Goal: Complete application form: Complete application form

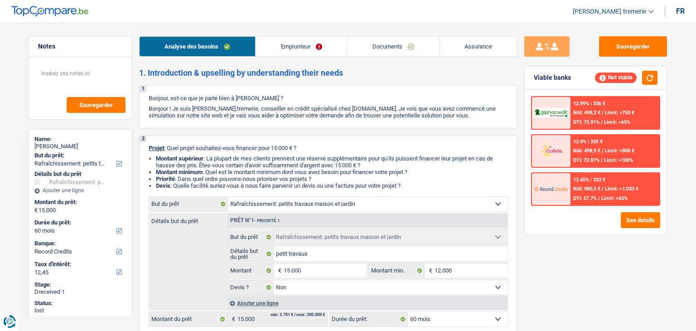
select select "houseOrGarden"
select select "60"
select select "record credits"
select select "houseOrGarden"
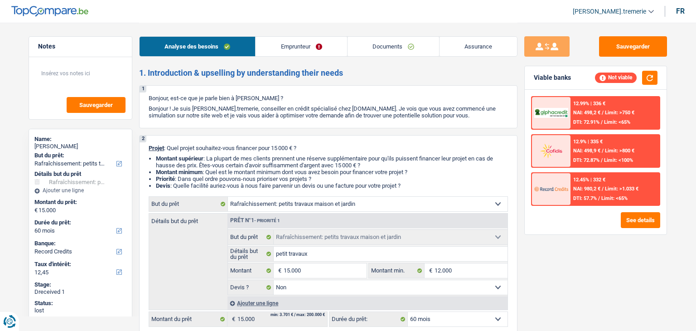
select select "houseOrGarden"
select select "false"
select select "60"
select select "independent"
select select "netSalary"
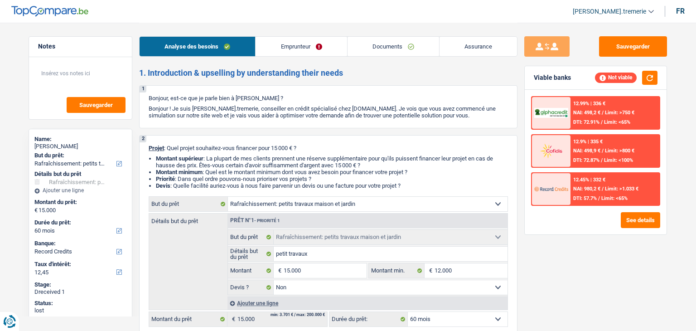
select select "ownerWithMortgage"
select select "mortgage"
select select "240"
select select "houseOrGarden"
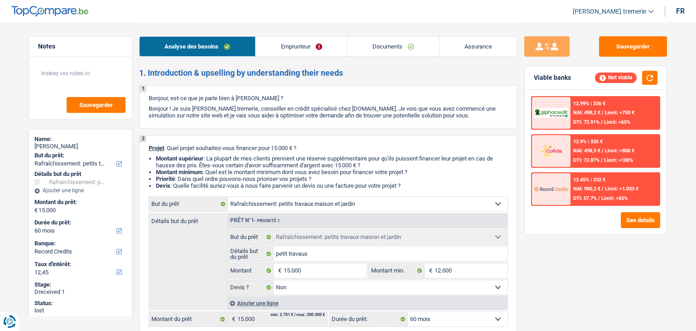
select select "false"
select select "60"
select select "independent"
select select "netSalary"
select select "BE"
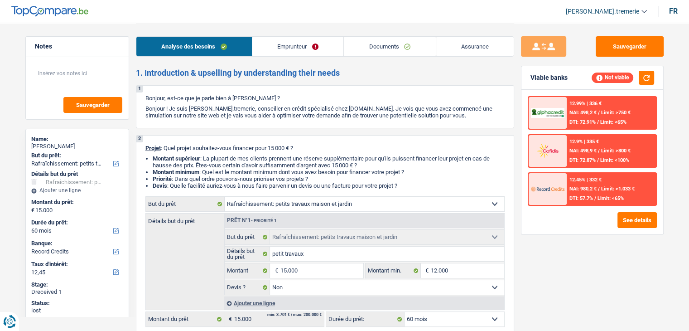
click at [305, 54] on link "Emprunteur" at bounding box center [297, 46] width 91 height 19
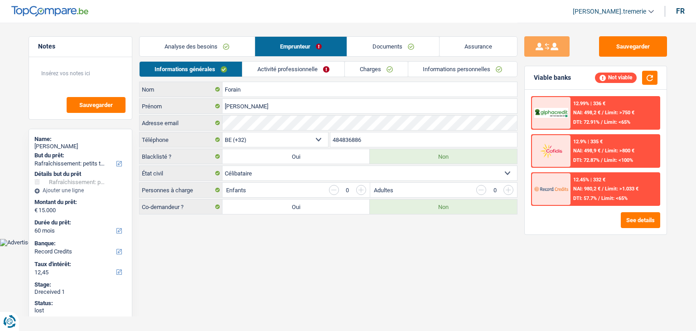
click at [265, 70] on link "Activité professionnelle" at bounding box center [293, 69] width 102 height 15
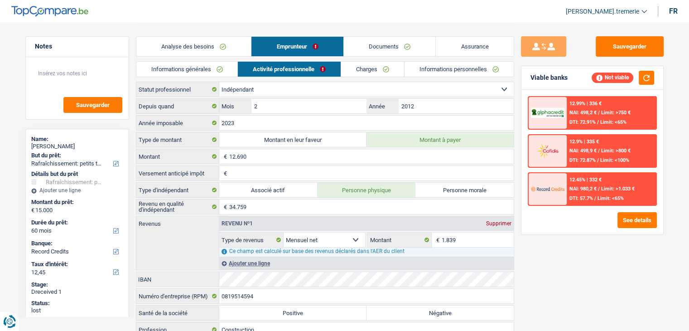
click at [389, 66] on link "Charges" at bounding box center [372, 69] width 63 height 15
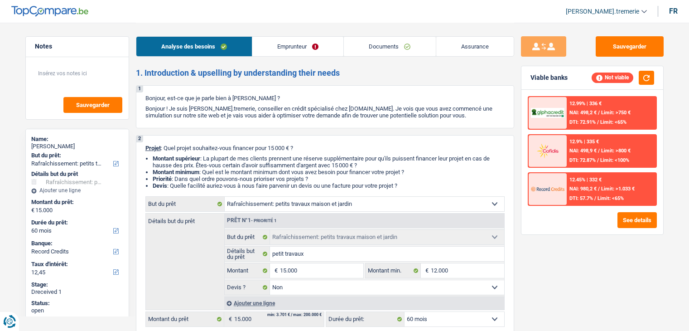
select select "houseOrGarden"
select select "60"
select select "record credits"
select select "houseOrGarden"
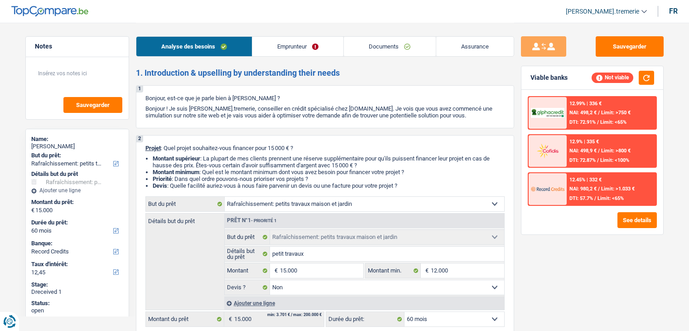
select select "houseOrGarden"
select select "false"
select select "60"
select select "independent"
select select "netSalary"
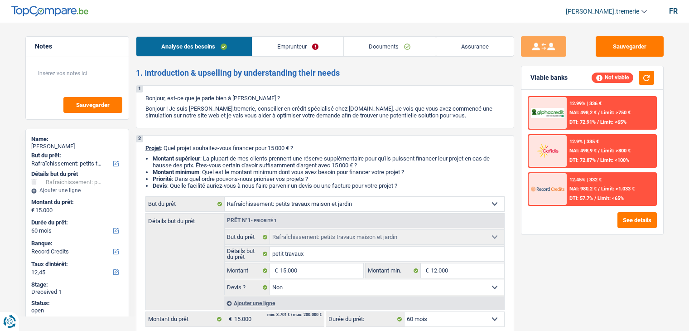
select select "ownerWithMortgage"
select select "mortgage"
select select "240"
select select "houseOrGarden"
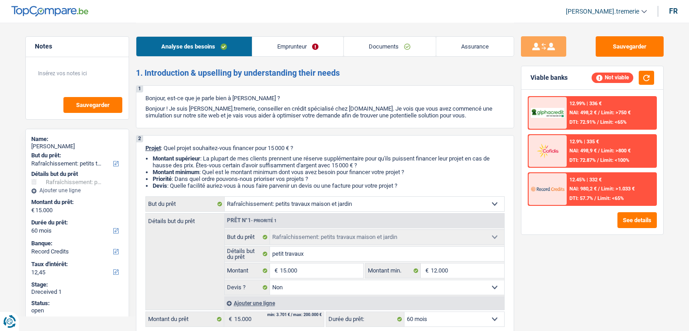
select select "false"
select select "60"
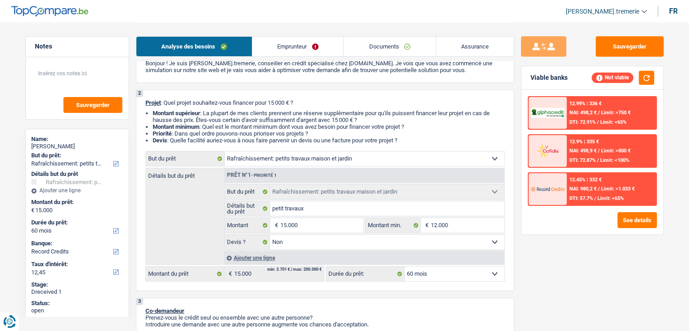
scroll to position [52, 0]
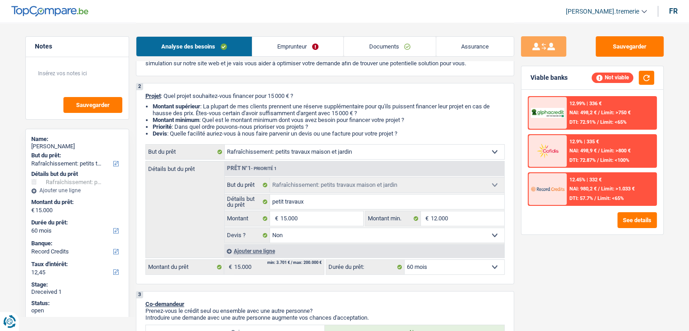
click at [300, 48] on link "Emprunteur" at bounding box center [297, 46] width 91 height 19
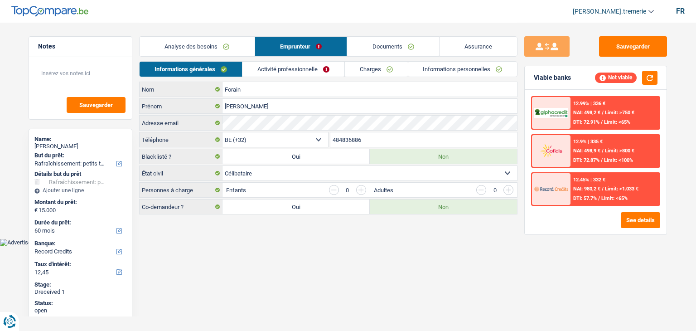
click at [295, 206] on label "Oui" at bounding box center [296, 206] width 147 height 15
click at [295, 206] on input "Oui" at bounding box center [296, 206] width 147 height 15
radio input "true"
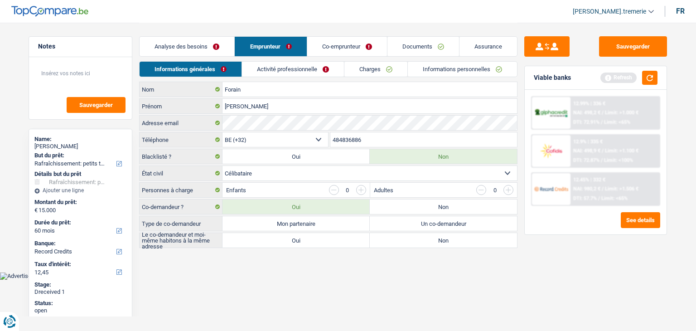
click at [418, 44] on link "Documents" at bounding box center [423, 46] width 72 height 19
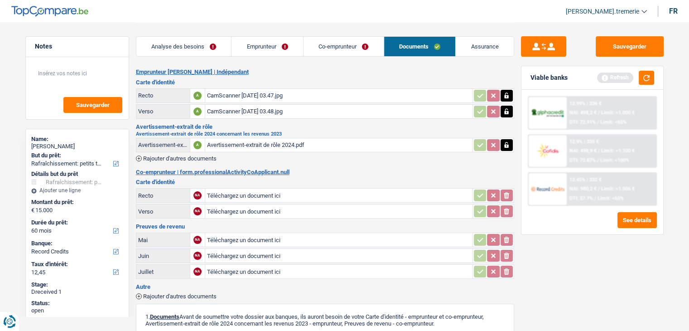
click at [243, 193] on input "Téléchargez un document ici" at bounding box center [339, 196] width 264 height 14
type input "C:\fakepath\CamScanner 10-09-2025 10.27.jpg"
click at [239, 208] on input "Téléchargez un document ici" at bounding box center [339, 211] width 264 height 14
type input "C:\fakepath\CamScanner 10-09-2025 10.27 (1).jpg"
click at [639, 46] on button "Sauvegarder" at bounding box center [630, 46] width 68 height 20
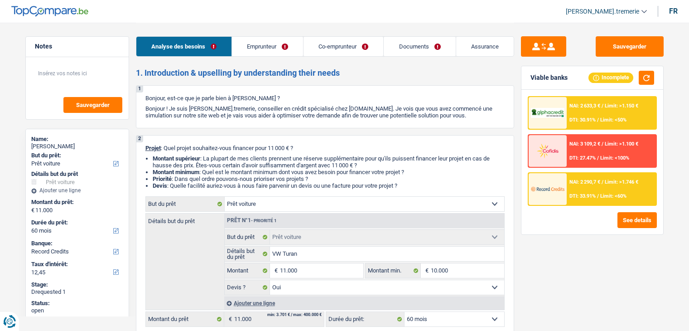
select select "car"
select select "60"
select select "record credits"
select select "car"
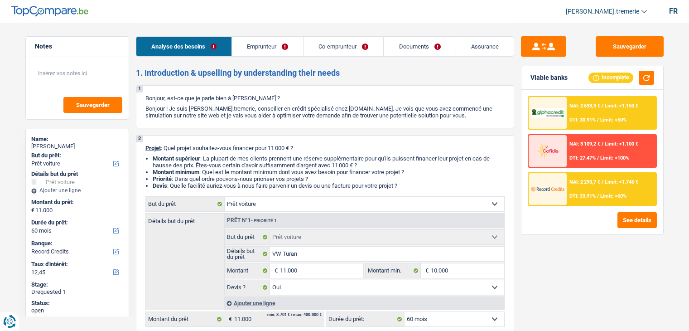
select select "car"
select select "yes"
select select "60"
select select "worker"
select select "mutuality"
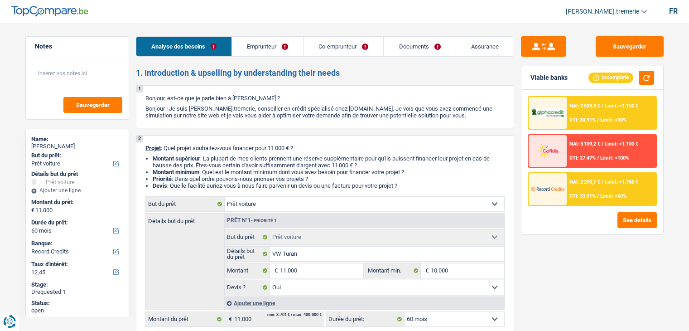
select select "familyAllowances"
select select "netSalary"
select select "other"
select select "mutualityIndemnity"
select select "rents"
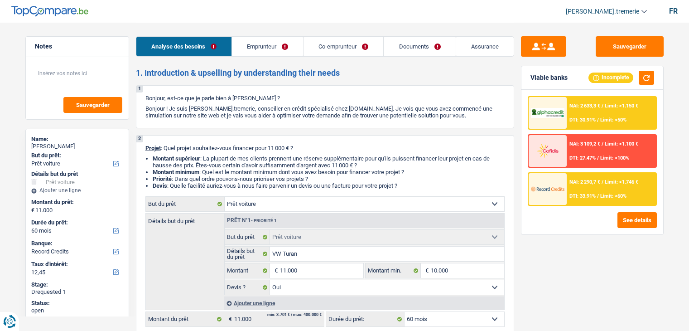
select select "car"
select select "yes"
select select "60"
select select "worker"
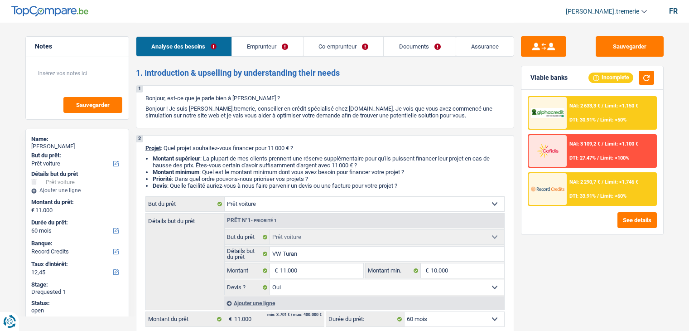
select select "familyAllowances"
select select "netSalary"
select select "other"
click at [335, 51] on link "Co-emprunteur" at bounding box center [344, 46] width 80 height 19
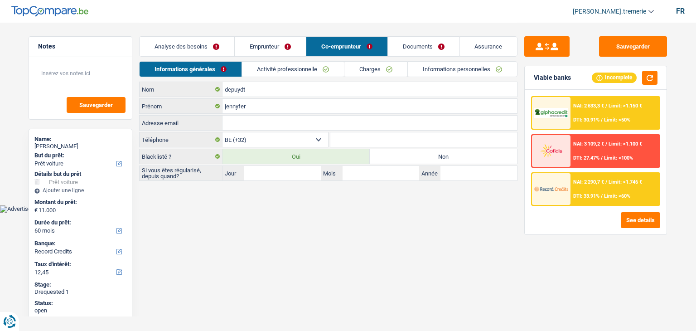
click at [313, 71] on link "Activité professionnelle" at bounding box center [293, 69] width 102 height 15
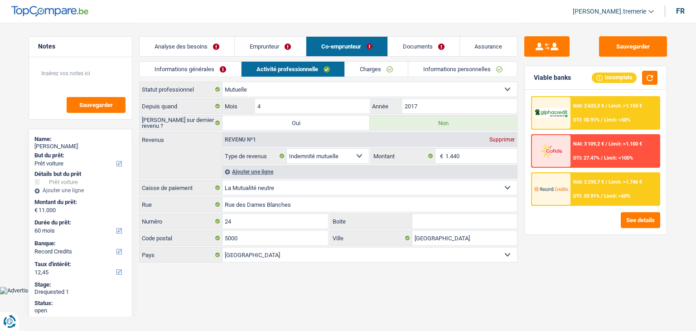
click at [290, 43] on link "Emprunteur" at bounding box center [270, 46] width 71 height 19
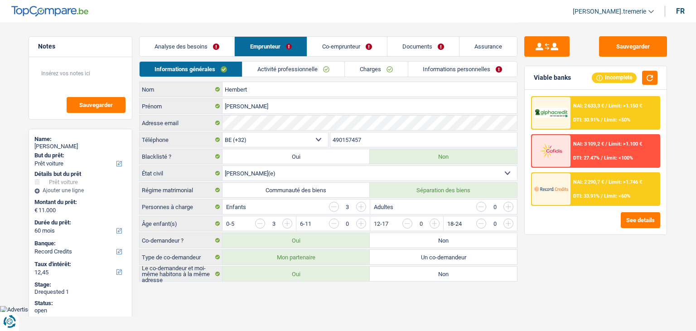
click at [306, 62] on link "Activité professionnelle" at bounding box center [293, 69] width 102 height 15
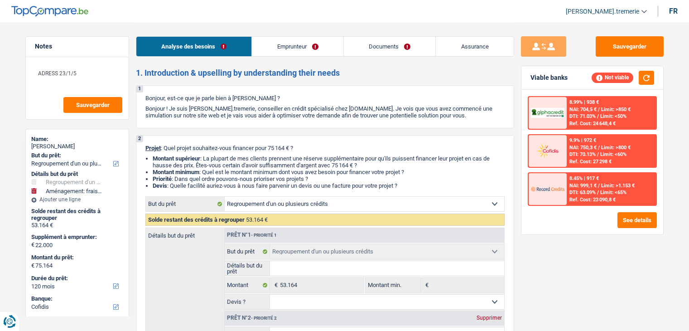
select select "refinancing"
select select "movingOrInstallation"
select select "120"
select select "cofidis"
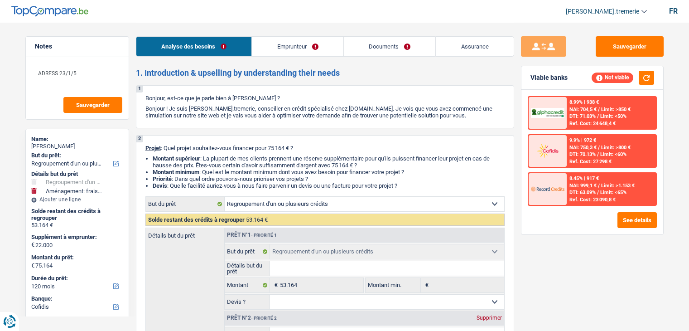
select select "refinancing"
select select "movingOrInstallation"
select select "false"
select select "120"
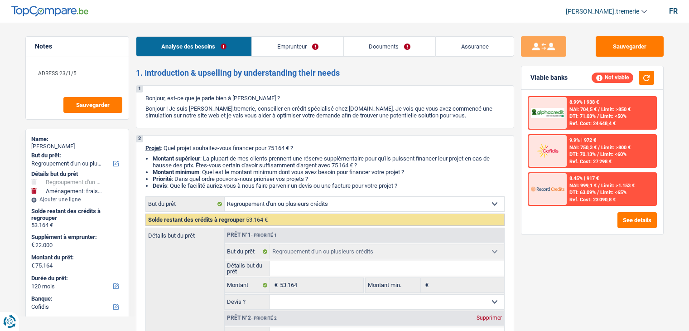
select select "worker"
select select "netSalary"
select select "mealVouchers"
select select "familyAllowances"
select select "rents"
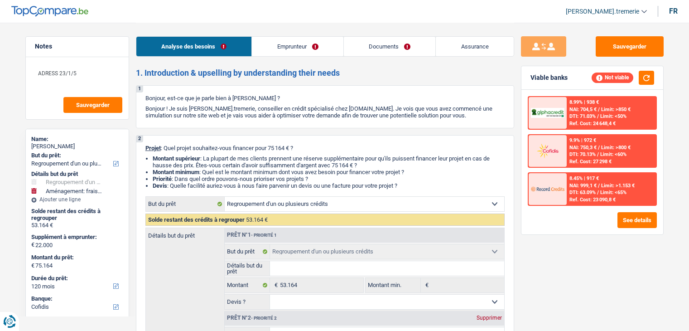
select select "cardOrCredit"
select select "personalLoan"
select select "other"
select select "84"
select select "cardOrCredit"
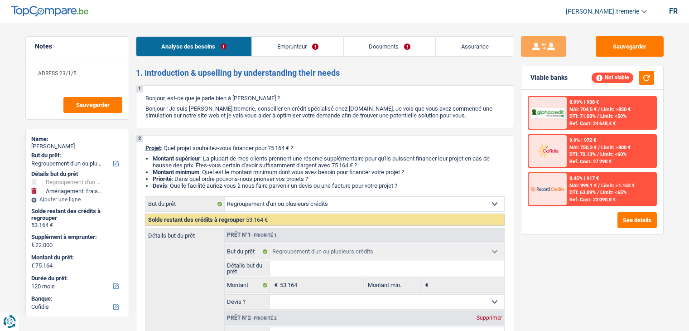
select select "refinancing"
select select "movingOrInstallation"
select select "false"
select select "120"
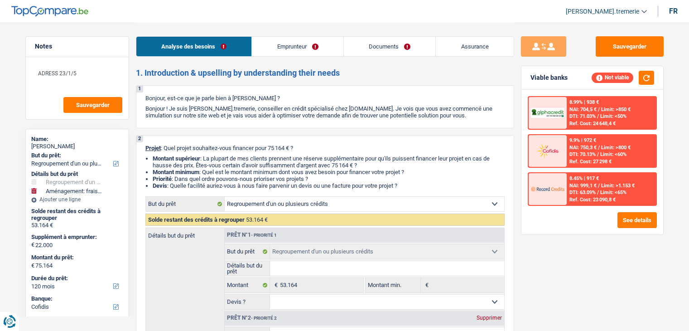
select select "worker"
select select "netSalary"
select select "mealVouchers"
select select "familyAllowances"
click at [315, 50] on link "Emprunteur" at bounding box center [298, 46] width 92 height 19
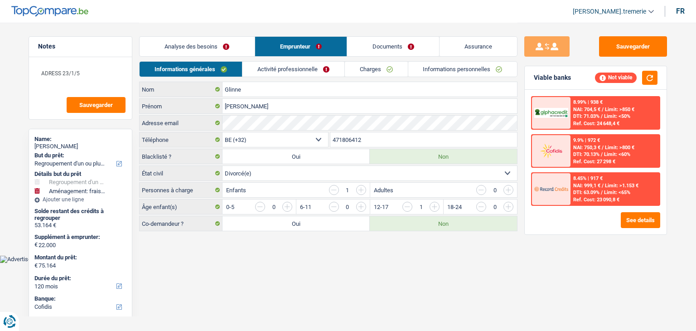
click at [314, 72] on link "Activité professionnelle" at bounding box center [293, 69] width 102 height 15
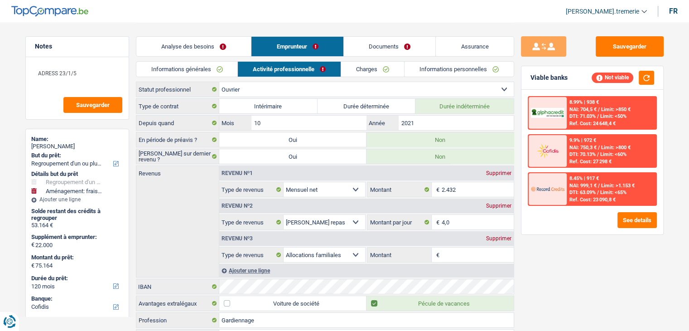
click at [385, 69] on link "Charges" at bounding box center [372, 69] width 63 height 15
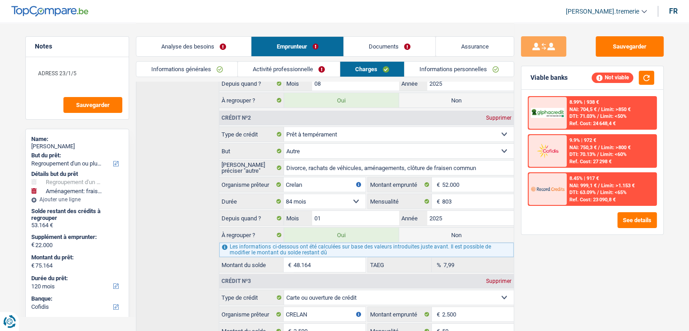
scroll to position [238, 0]
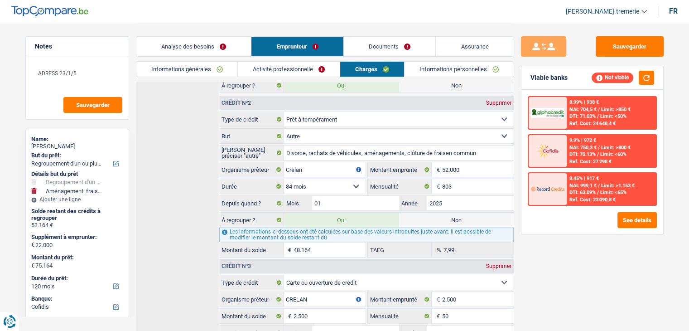
click at [443, 218] on label "Non" at bounding box center [456, 220] width 115 height 15
click at [443, 218] on input "Non" at bounding box center [456, 220] width 115 height 15
radio input "true"
type input "27.000"
radio input "false"
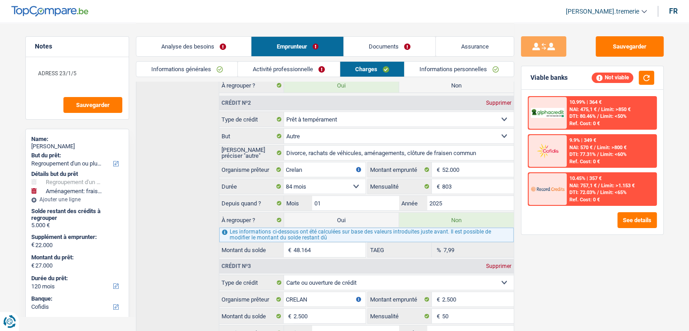
click at [227, 51] on link "Analyse des besoins" at bounding box center [193, 46] width 115 height 19
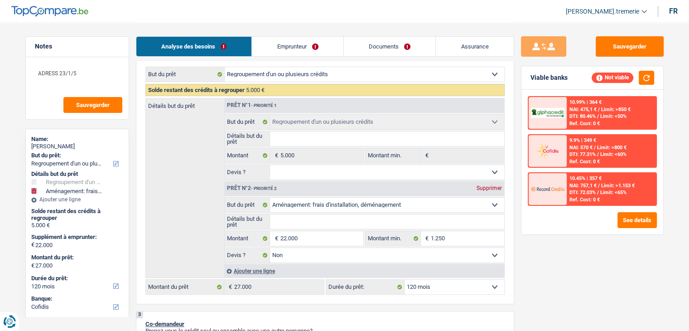
scroll to position [129, 0]
click at [287, 237] on input "22.000" at bounding box center [321, 239] width 83 height 15
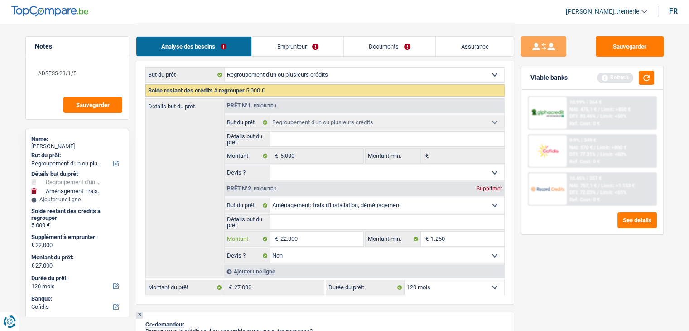
type input "2.000"
type input "7.000"
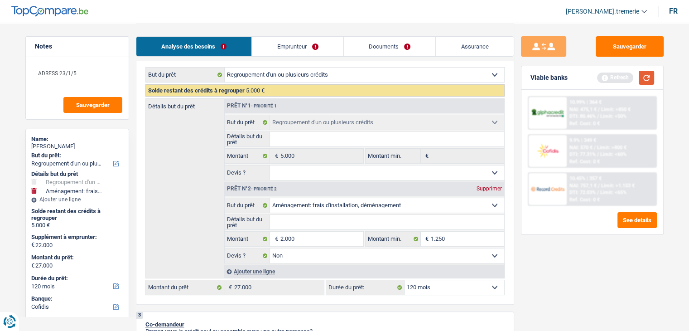
select select "42"
type input "7.000"
select select "42"
type input "7.000"
select select "42"
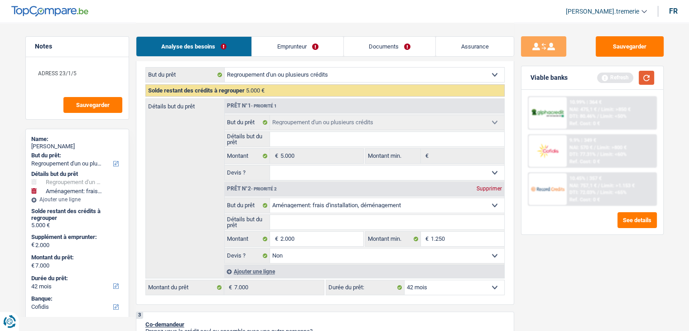
click at [645, 75] on button "button" at bounding box center [646, 78] width 15 height 14
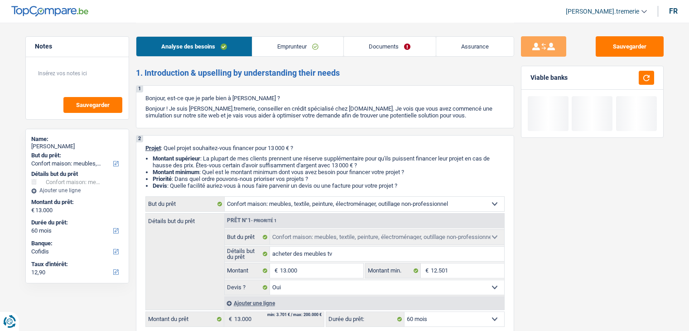
select select "household"
select select "60"
select select "cofidis"
select select "household"
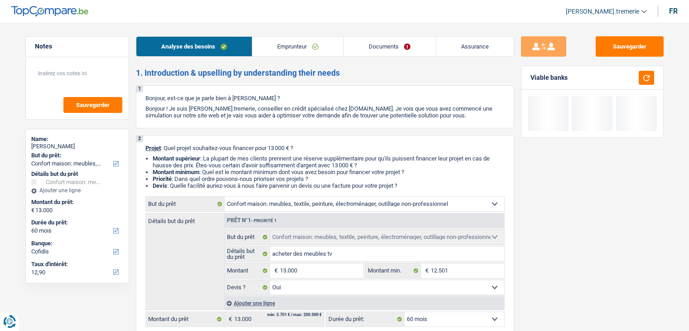
select select "household"
select select "yes"
select select "60"
select select "mutuality"
select select "mutualityIndemnity"
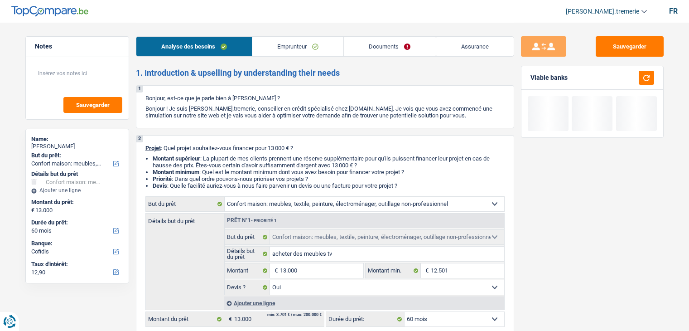
select select "familyAllowances"
select select "rents"
select select "household"
select select "yes"
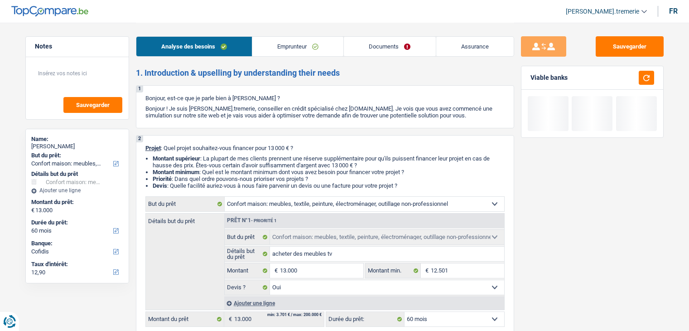
select select "60"
click at [392, 44] on link "Documents" at bounding box center [390, 46] width 92 height 19
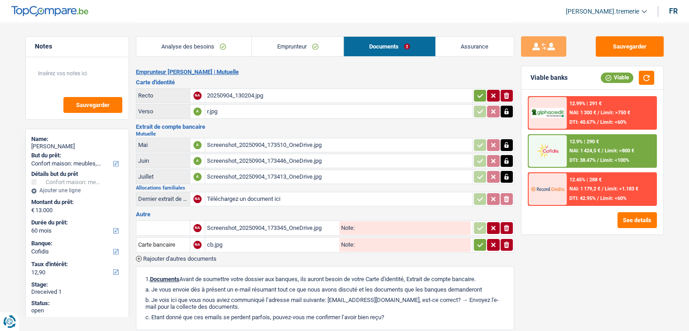
click at [268, 93] on div "20250904_130204.jpg" at bounding box center [339, 96] width 264 height 14
click at [223, 109] on div "r.jpg" at bounding box center [339, 112] width 264 height 14
click at [270, 96] on div "20250904_130204.jpg" at bounding box center [339, 96] width 264 height 14
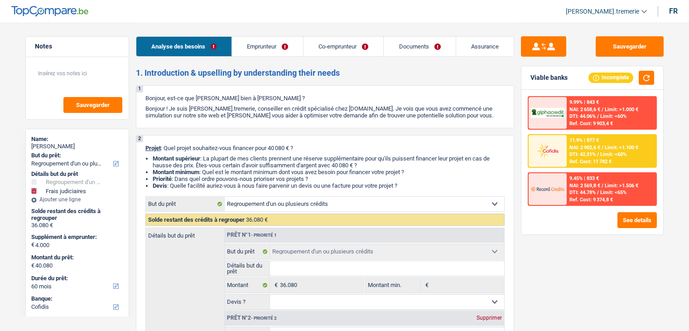
select select "refinancing"
select select "judicial"
select select "60"
select select "cofidis"
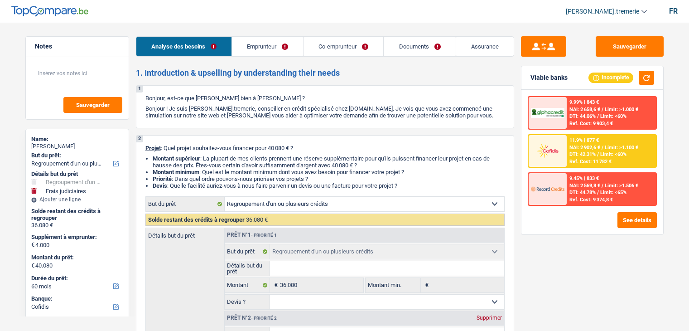
select select "refinancing"
select select "judicial"
select select "yes"
select select "60"
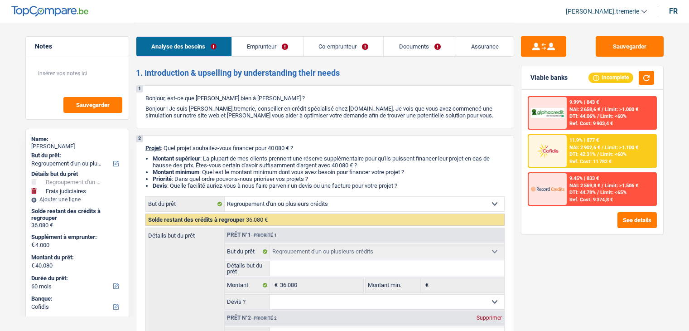
select select "publicEmployee"
select select "privateEmployee"
select select "familyAllowances"
select select "netSalary"
select select "other"
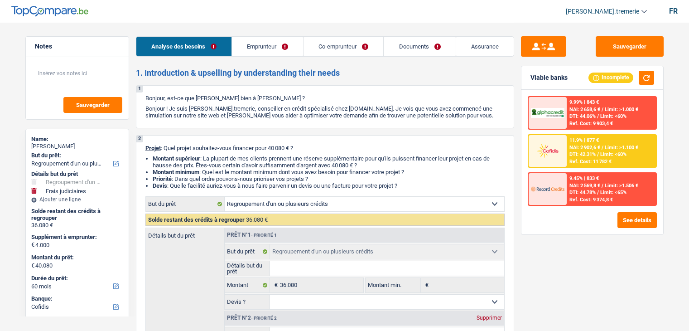
select select "mealVouchers"
select select "netSalary"
select select "mealVouchers"
select select "ownerWithMortgage"
select select "mortgage"
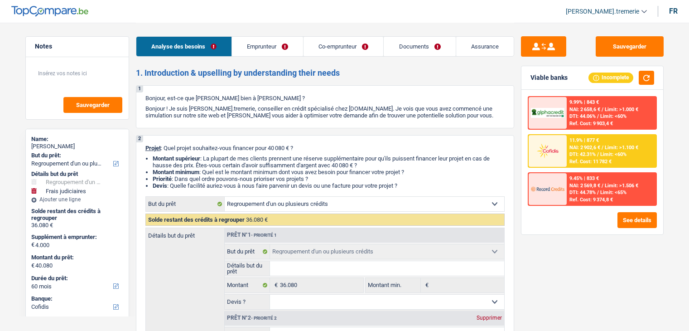
select select "360"
select select "creditConsolidation"
select select "60"
select select "renovationLoan"
select select "84"
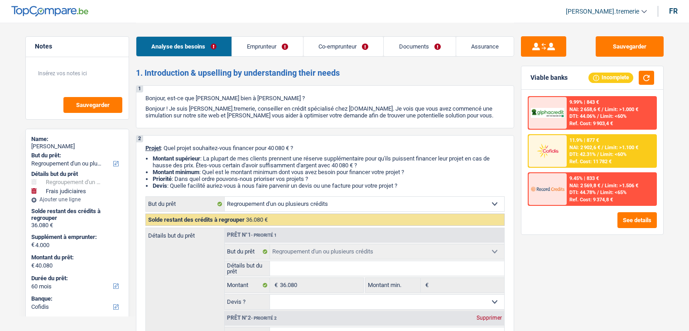
select select "carLoan"
select select "96"
select select "refinancing"
select select "judicial"
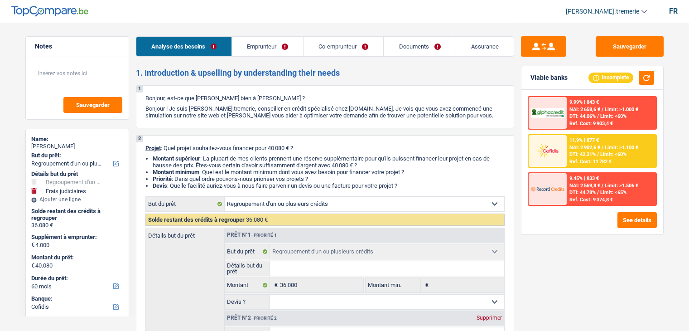
select select "yes"
select select "60"
click at [637, 215] on button "See details" at bounding box center [637, 220] width 39 height 16
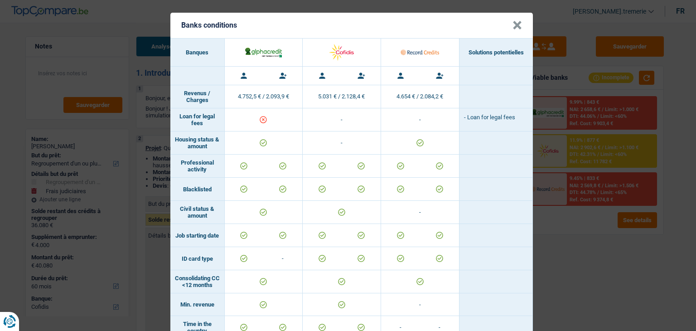
click at [513, 25] on button "×" at bounding box center [518, 25] width 10 height 9
